Goal: Transaction & Acquisition: Book appointment/travel/reservation

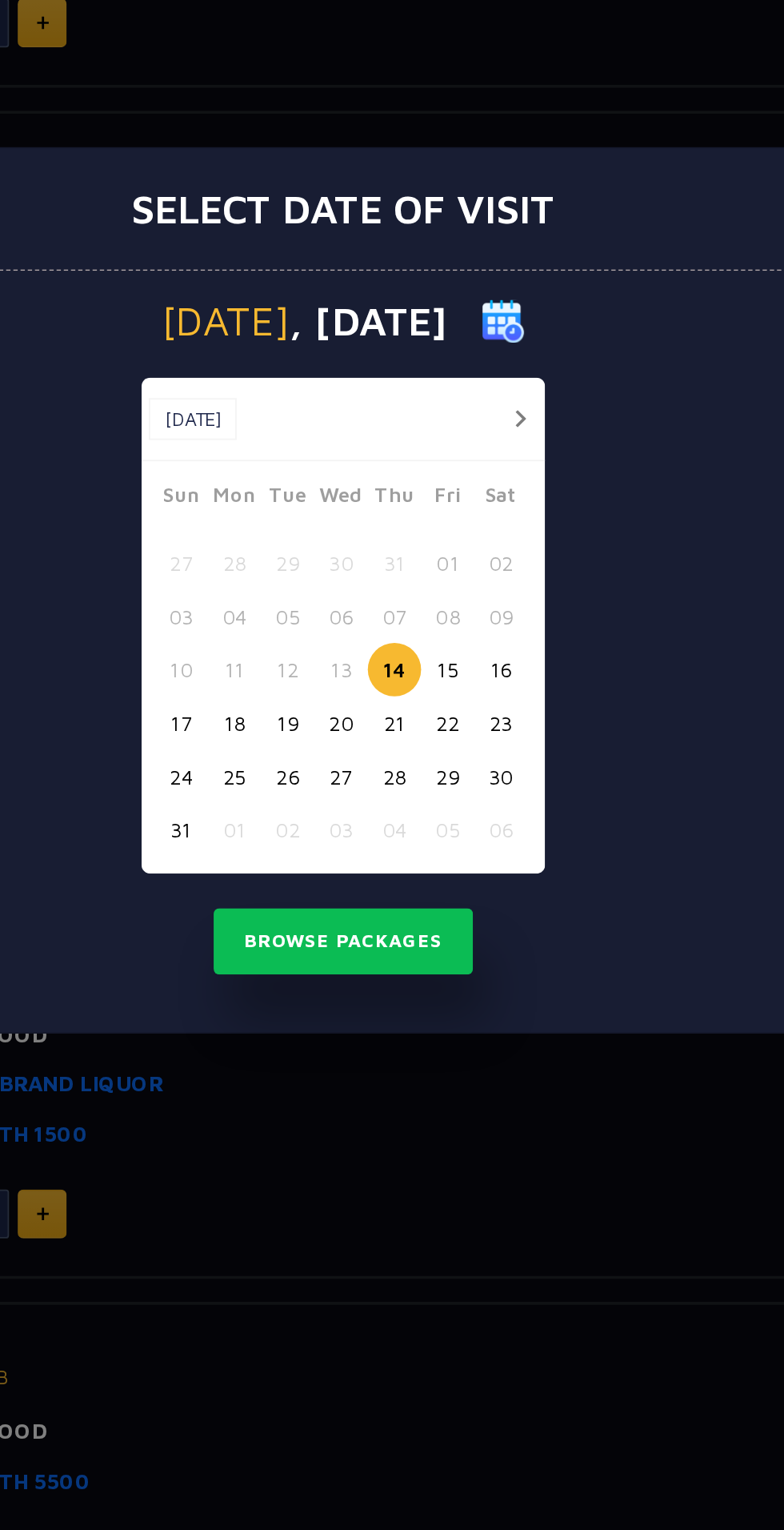
click at [487, 807] on button "16" at bounding box center [479, 808] width 30 height 30
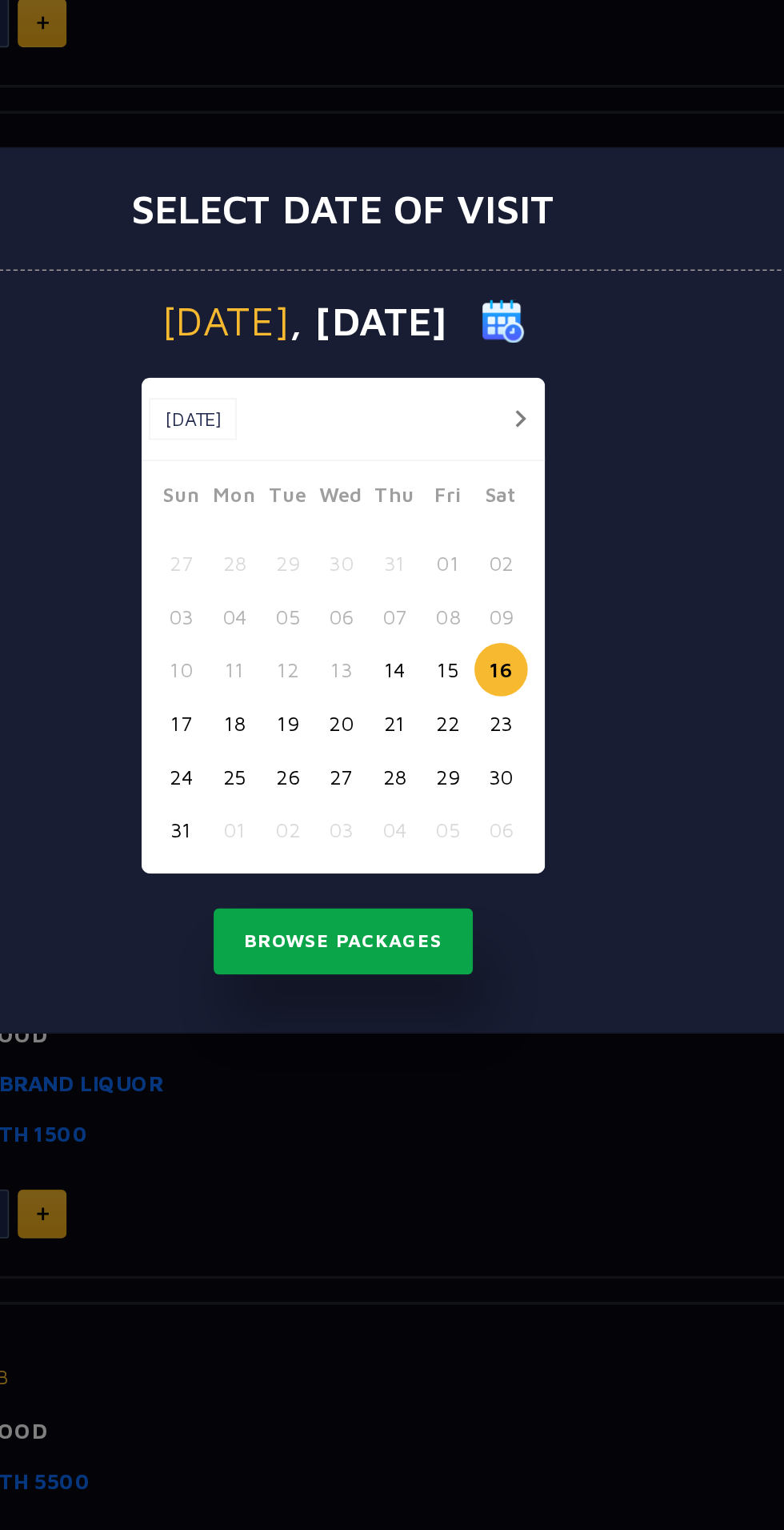
click at [418, 963] on button "Browse Packages" at bounding box center [392, 959] width 144 height 37
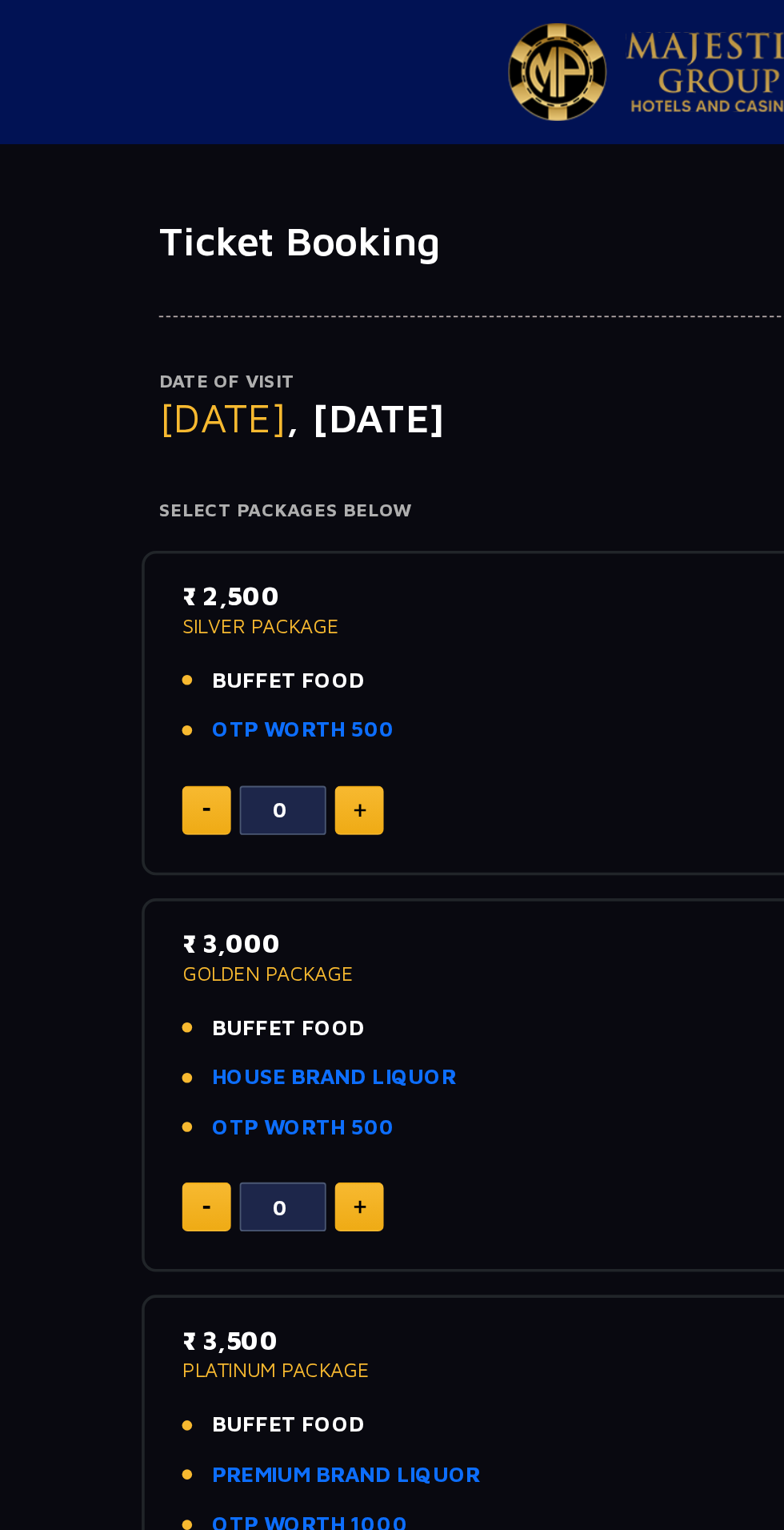
click at [199, 345] on p "SILVER PACKAGE" at bounding box center [392, 347] width 532 height 11
click at [224, 448] on img at bounding box center [226, 449] width 8 height 8
click at [224, 447] on img at bounding box center [226, 449] width 8 height 8
click at [222, 447] on img at bounding box center [226, 449] width 8 height 8
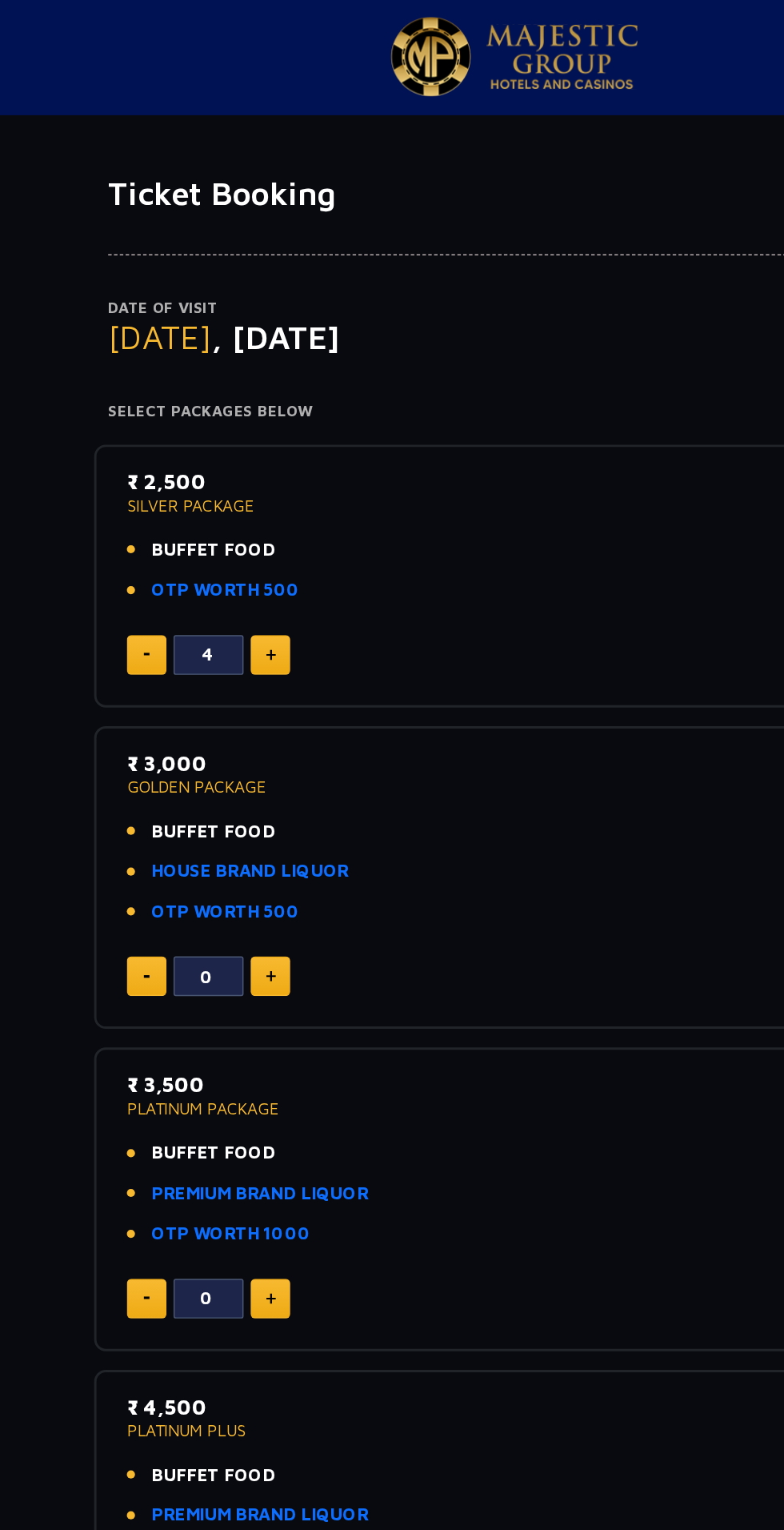
click at [467, 405] on li "OTP WORTH 500" at bounding box center [392, 404] width 532 height 18
click at [185, 332] on p "₹ 2,500" at bounding box center [392, 331] width 532 height 22
click at [178, 349] on p "SILVER PACKAGE" at bounding box center [392, 347] width 532 height 11
click at [478, 440] on div "4" at bounding box center [392, 449] width 532 height 27
click at [224, 451] on img at bounding box center [226, 449] width 8 height 8
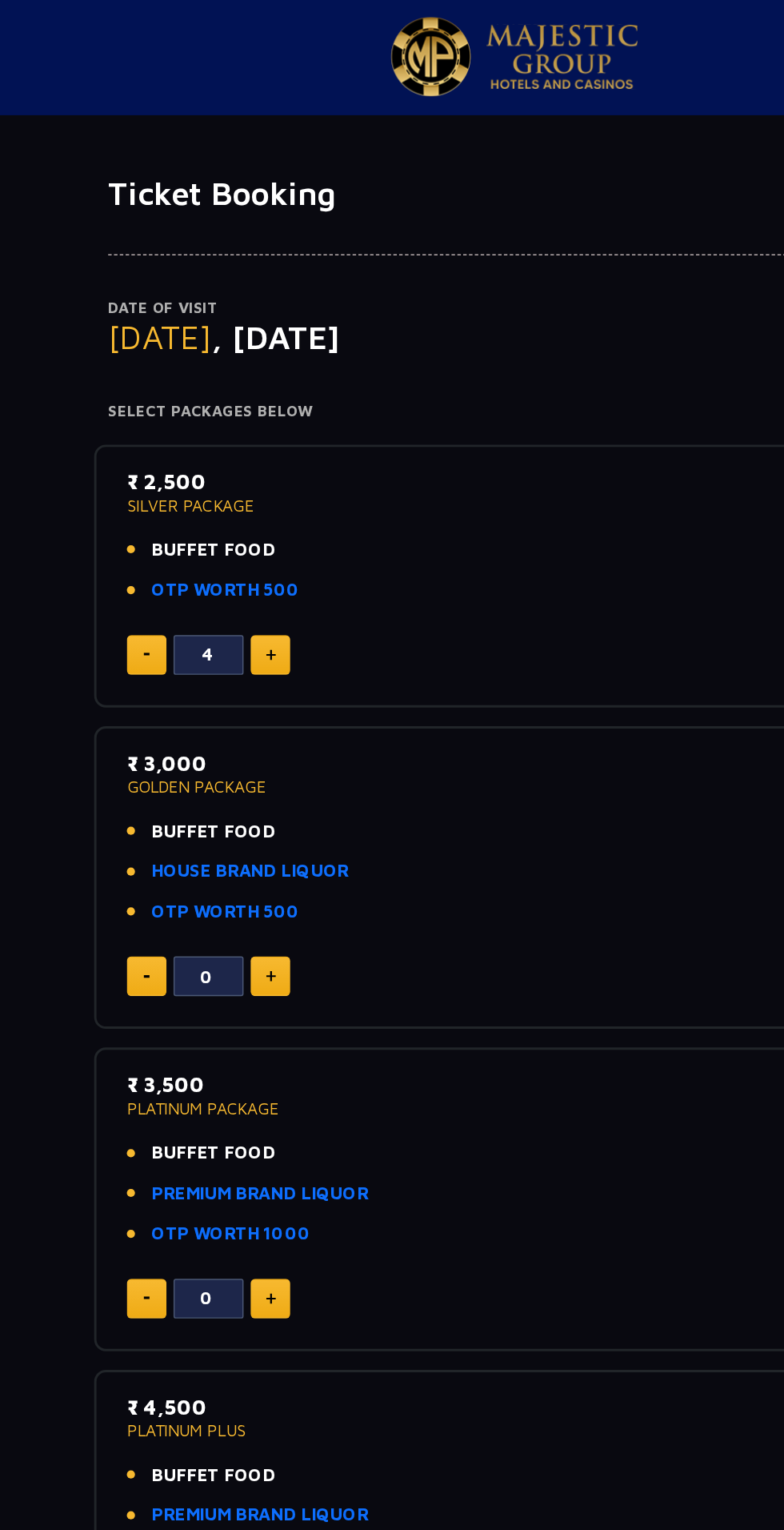
type input "5"
click at [212, 408] on link "OTP WORTH 500" at bounding box center [194, 404] width 101 height 18
click at [204, 377] on span "BUFFET FOOD" at bounding box center [185, 378] width 85 height 18
click at [169, 379] on span "BUFFET FOOD" at bounding box center [185, 378] width 85 height 18
click at [217, 382] on span "BUFFET FOOD" at bounding box center [185, 378] width 85 height 18
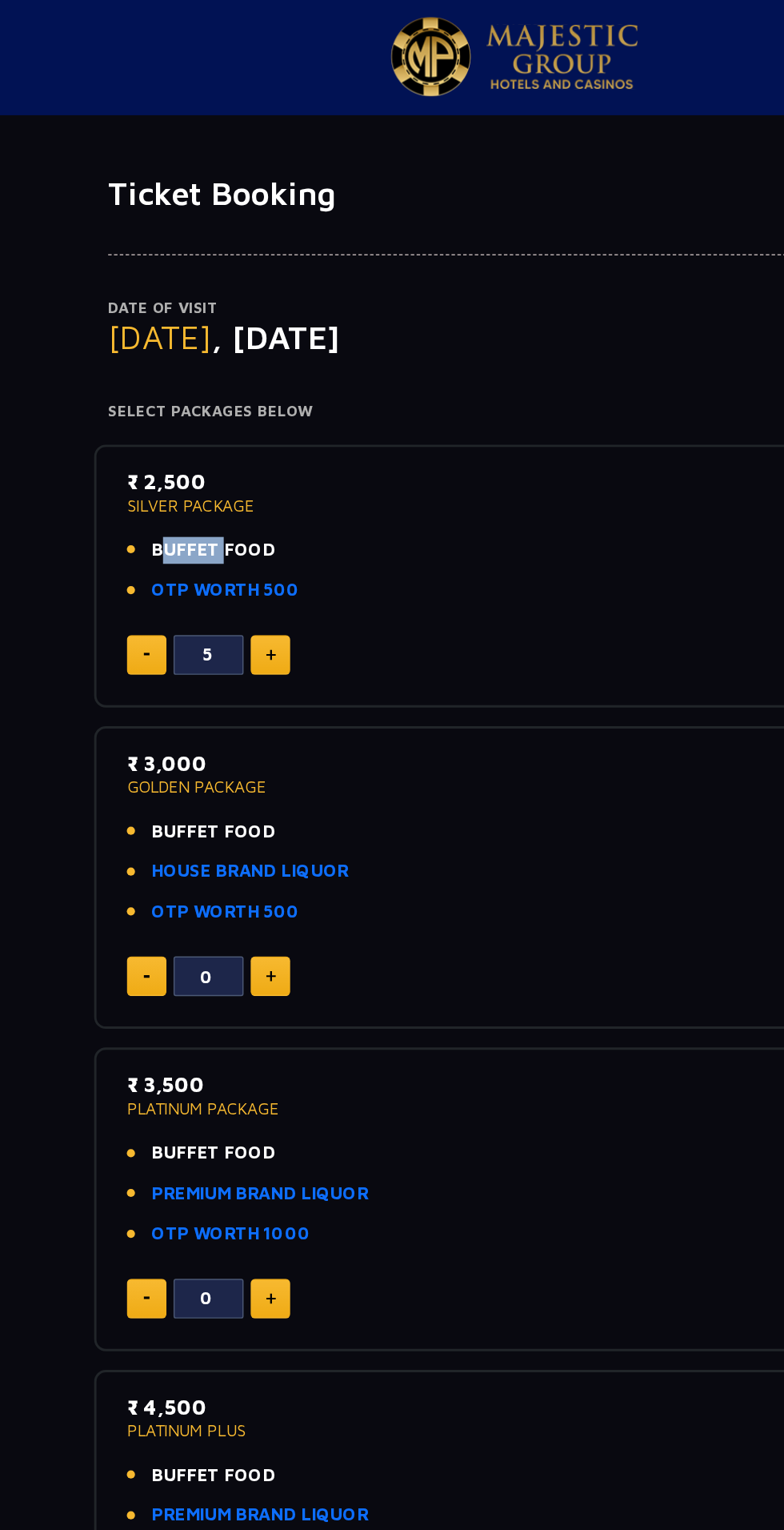
click at [462, 379] on li "BUFFET FOOD" at bounding box center [392, 378] width 532 height 18
click at [188, 342] on p "SILVER PACKAGE" at bounding box center [392, 347] width 532 height 11
click at [144, 329] on p "₹ 2,500" at bounding box center [392, 331] width 532 height 22
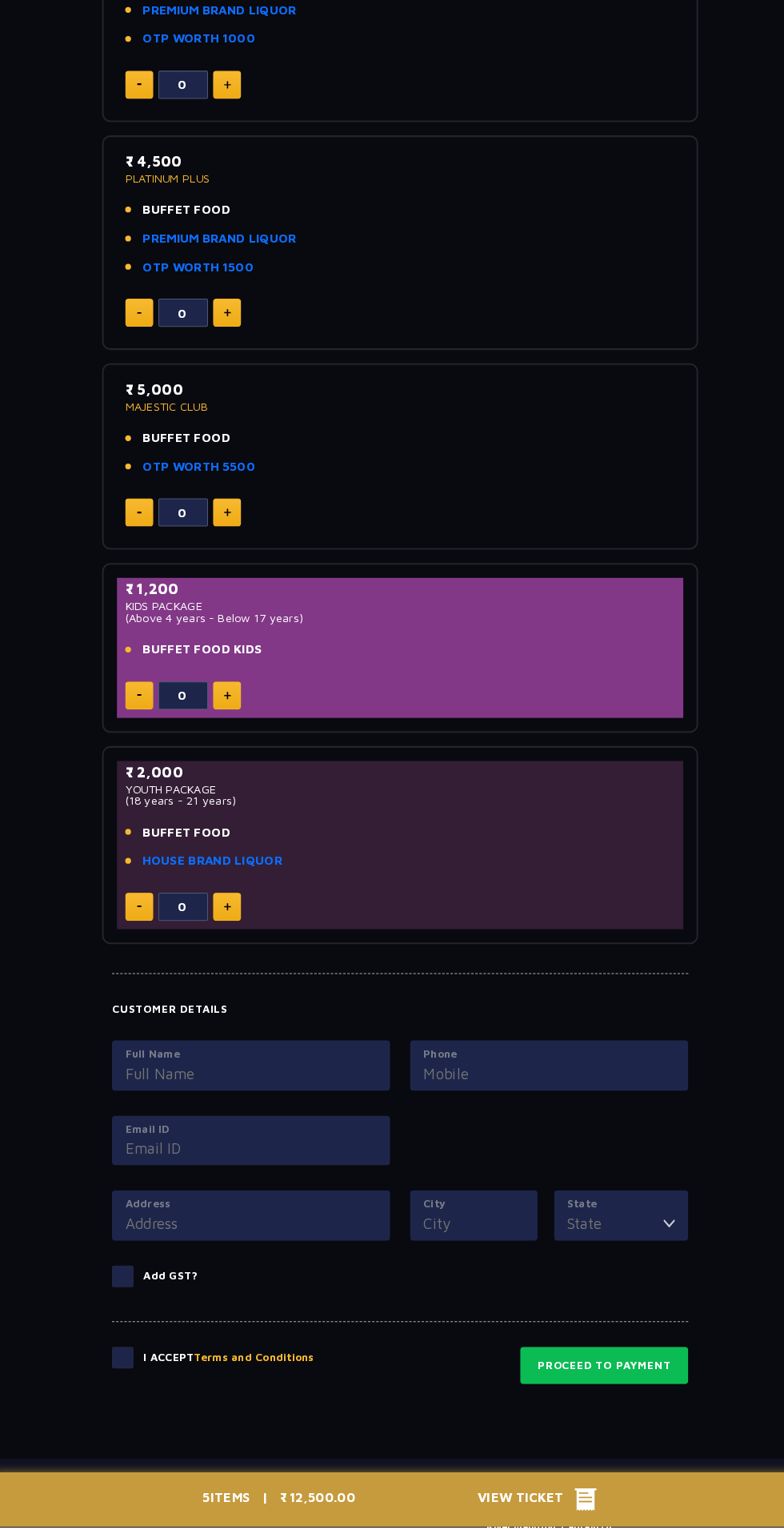
scroll to position [785, 0]
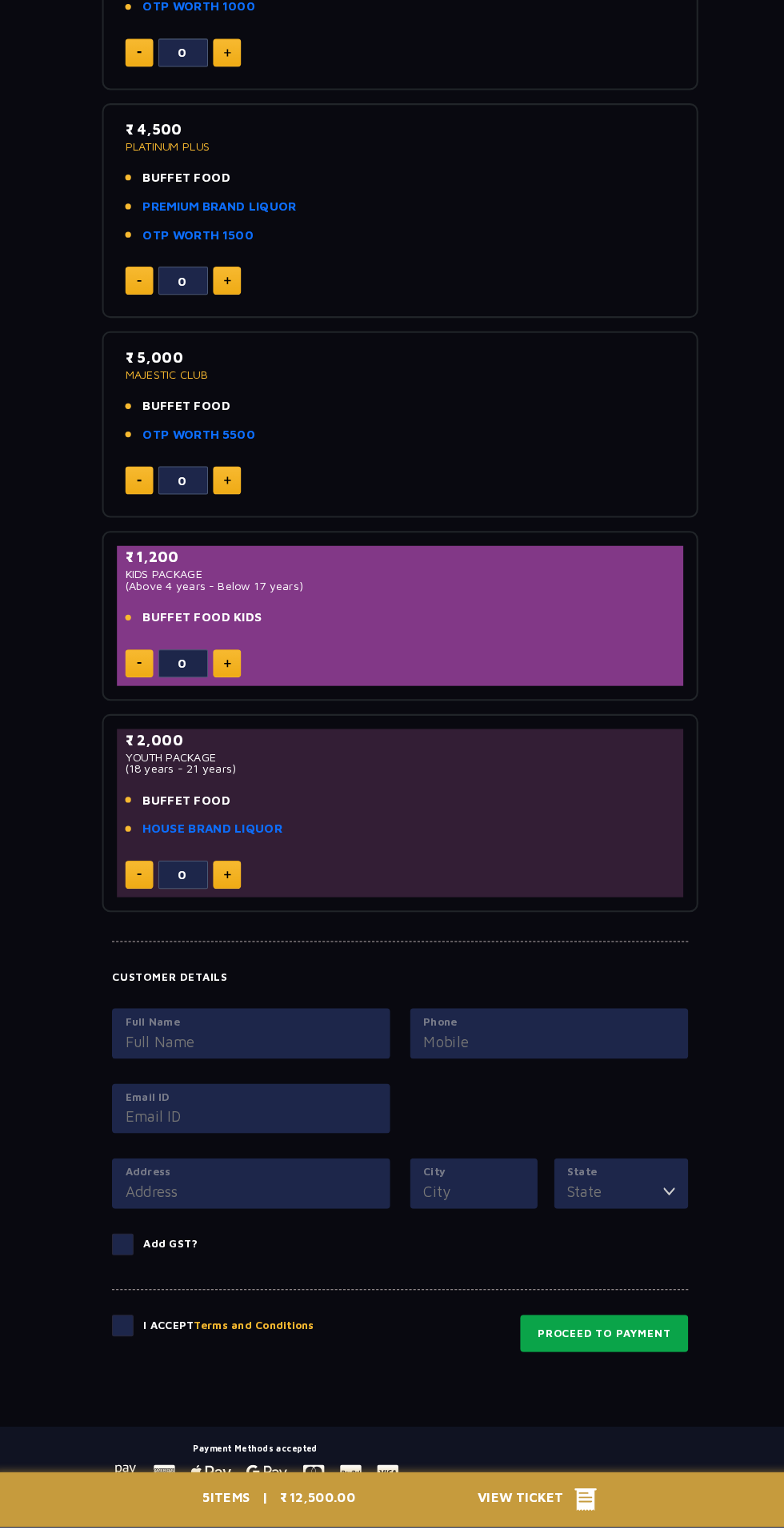
click at [630, 1335] on button "Proceed to Payment" at bounding box center [589, 1343] width 163 height 37
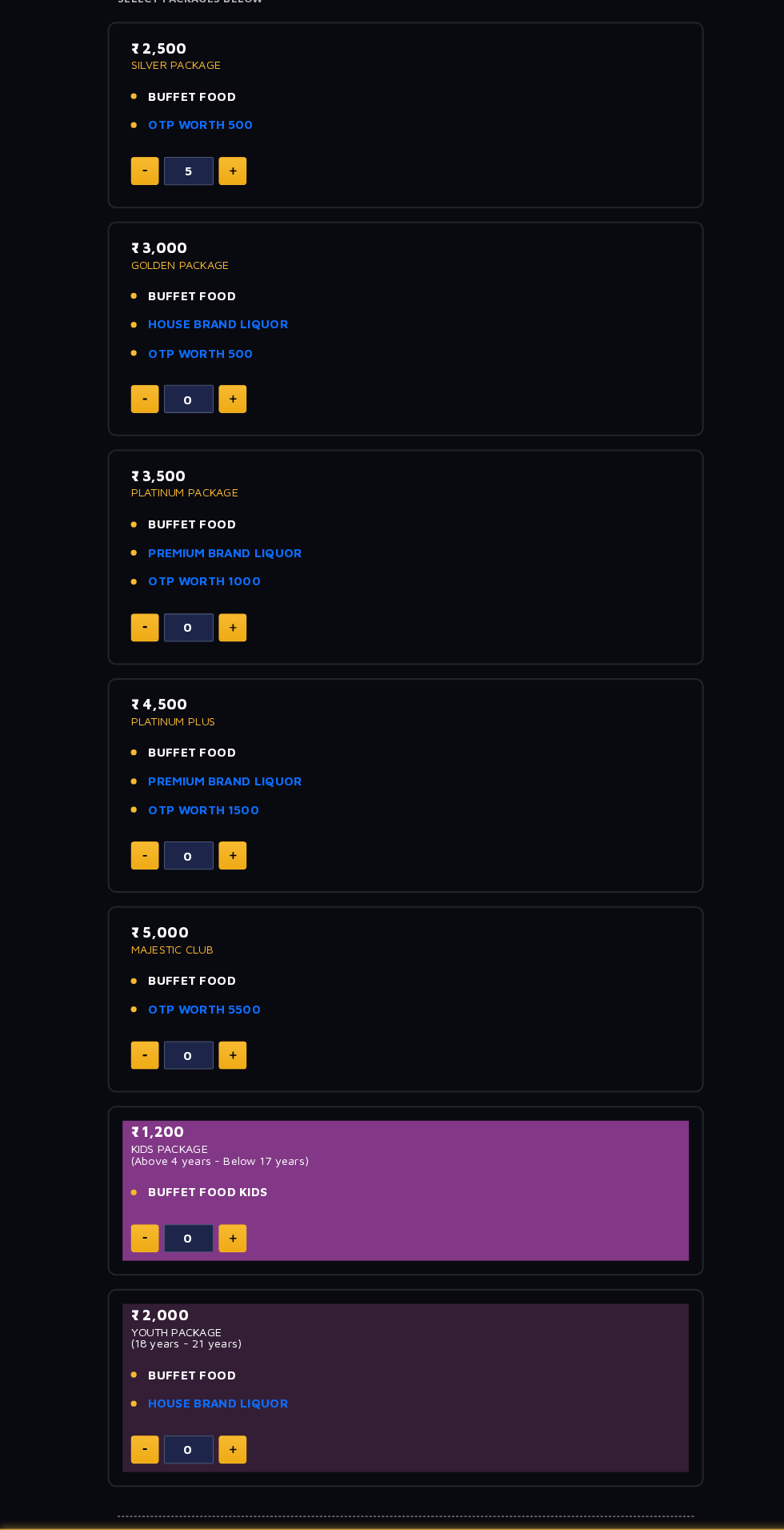
scroll to position [0, 0]
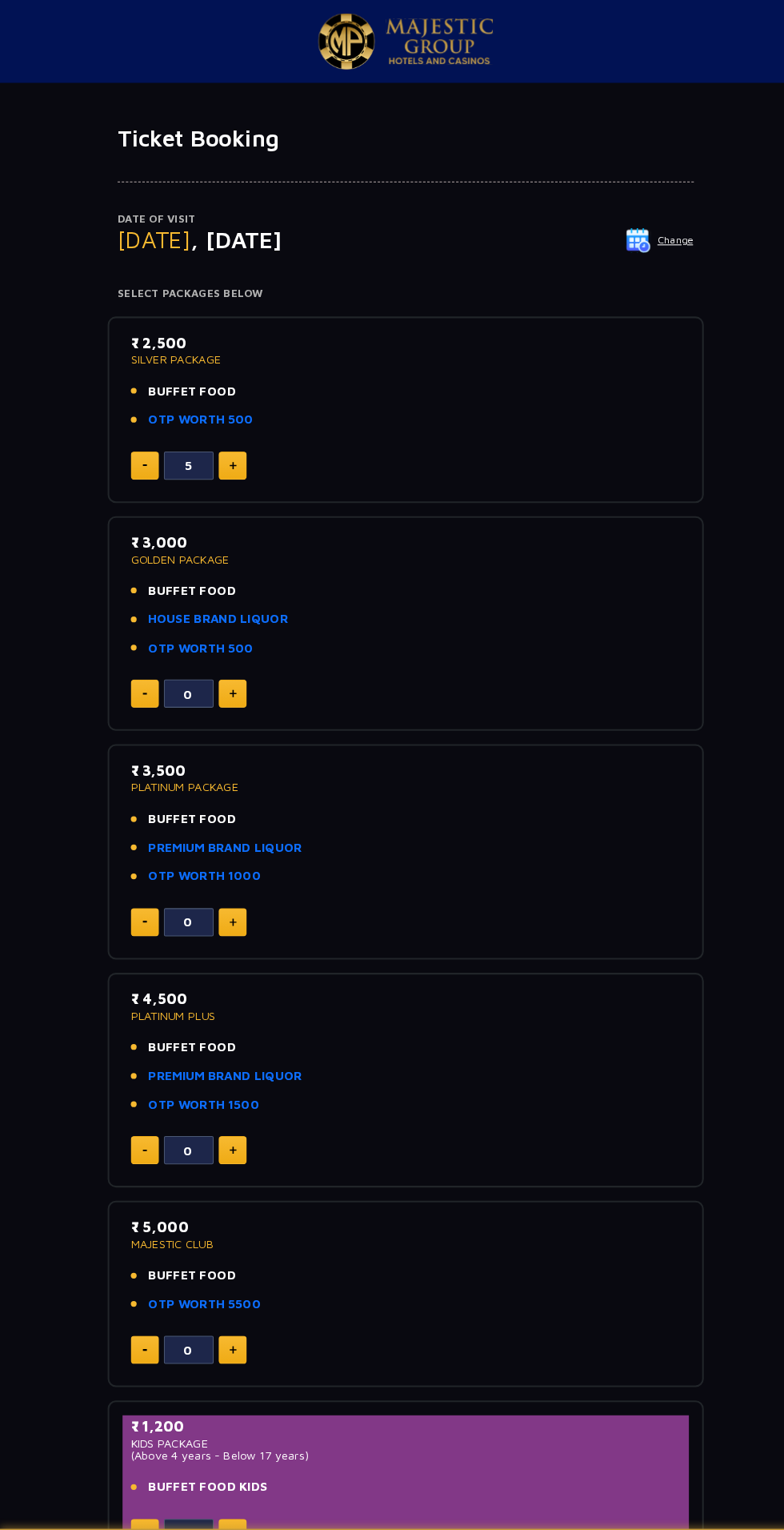
click at [650, 225] on button "Change" at bounding box center [637, 231] width 66 height 26
